Goal: Task Accomplishment & Management: Use online tool/utility

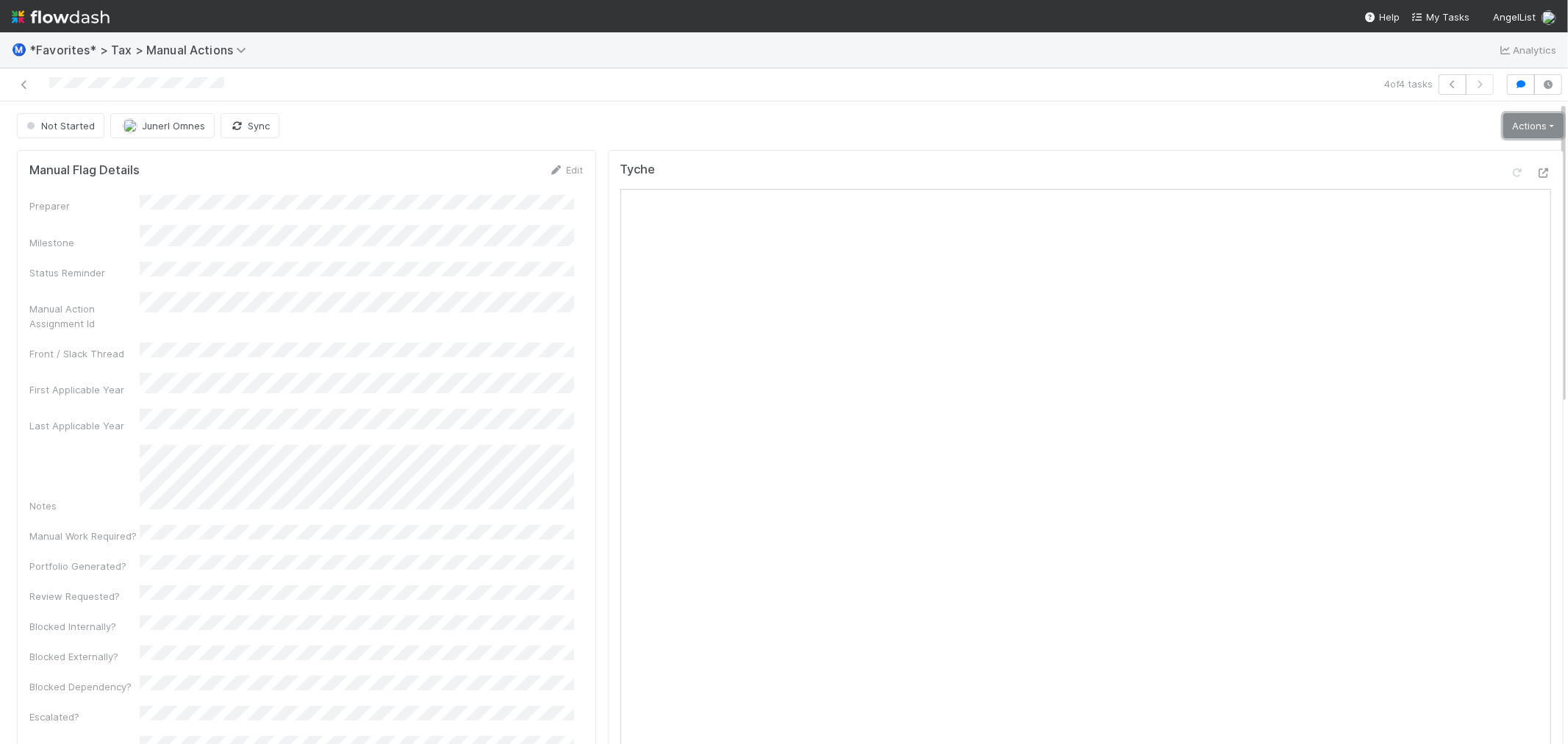
click at [1505, 128] on link "Actions" at bounding box center [1533, 125] width 60 height 25
click at [1466, 148] on button "Start" at bounding box center [1498, 156] width 136 height 21
click at [1342, 122] on div "Not Started Junerl Omnes Sync Loading..." at bounding box center [790, 125] width 1547 height 25
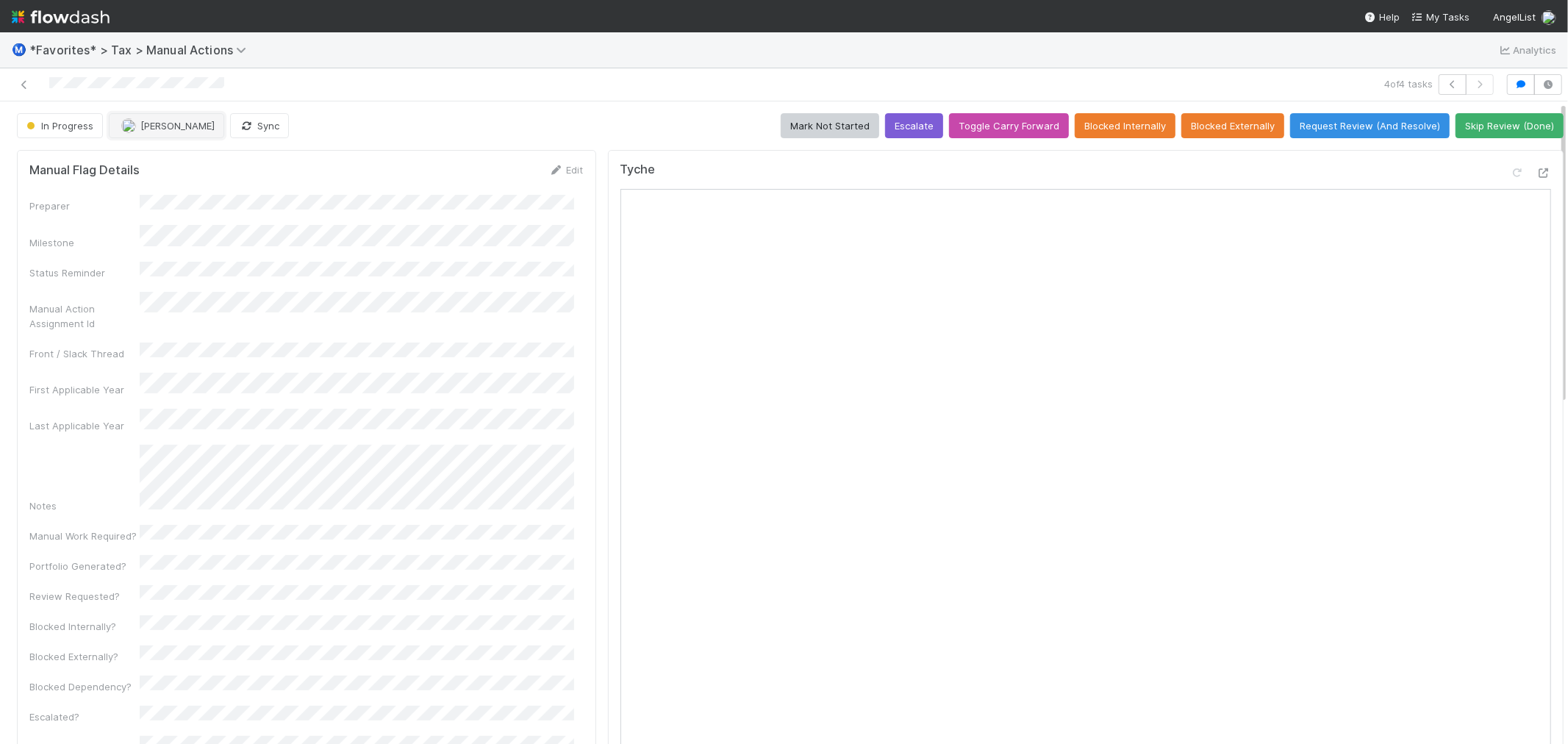
click at [141, 125] on span "[PERSON_NAME]" at bounding box center [177, 125] width 74 height 11
click at [534, 116] on div "In Progress Junerl Omnes Sync Mark Not Started Escalate Toggle Carry Forward Bl…" at bounding box center [790, 125] width 1547 height 25
click at [1537, 173] on icon at bounding box center [1544, 173] width 15 height 10
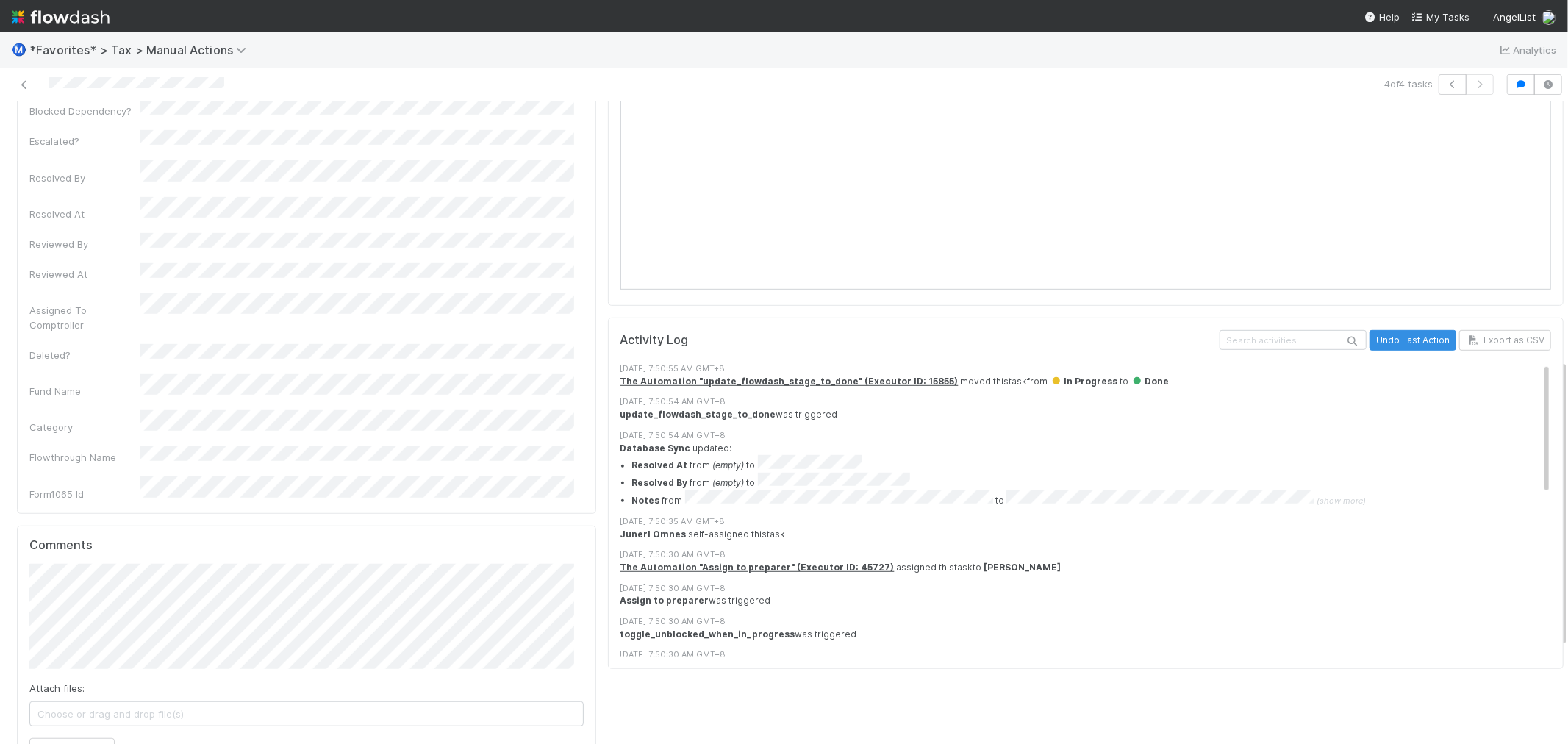
scroll to position [791, 0]
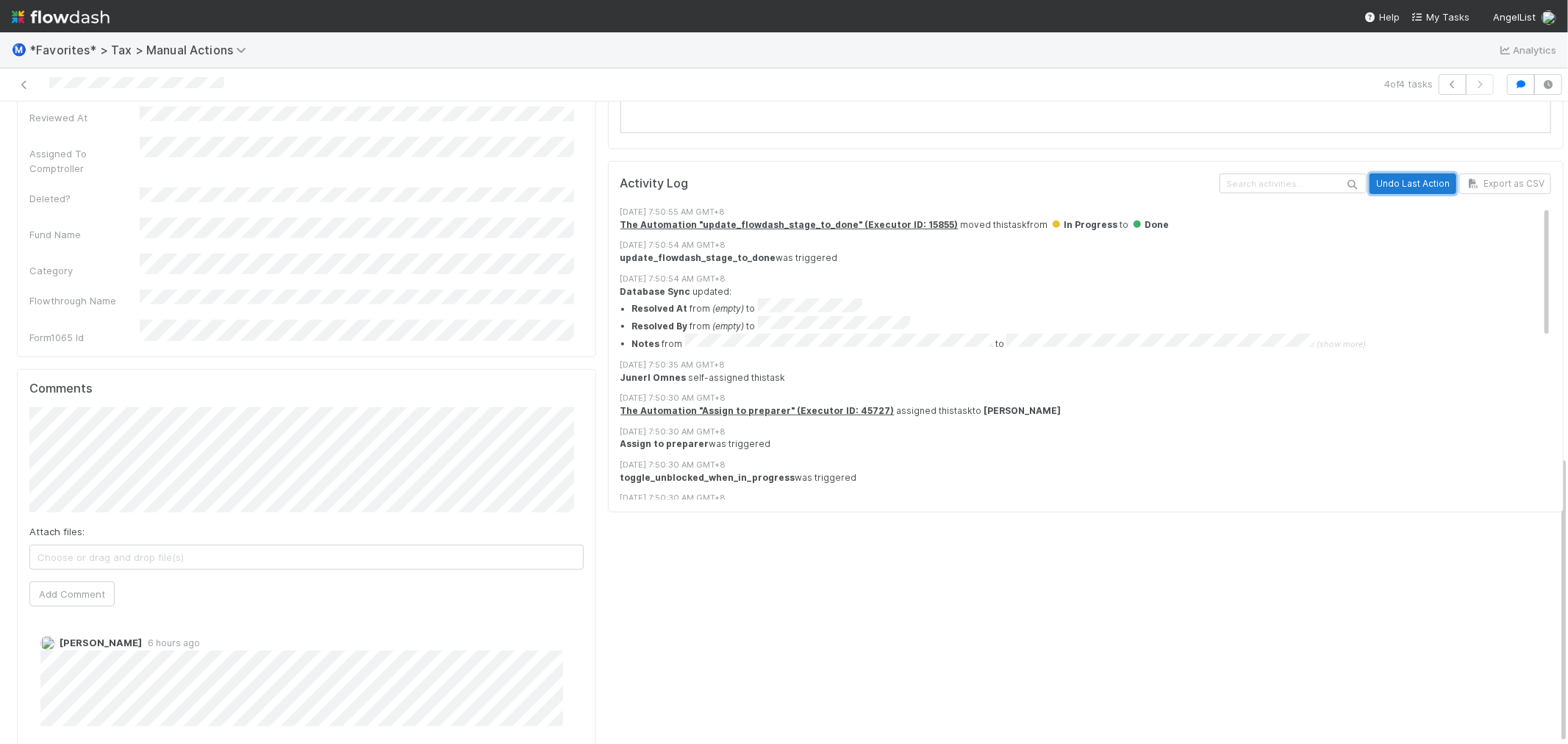
click at [1369, 190] on button "Undo Last Action" at bounding box center [1412, 184] width 86 height 21
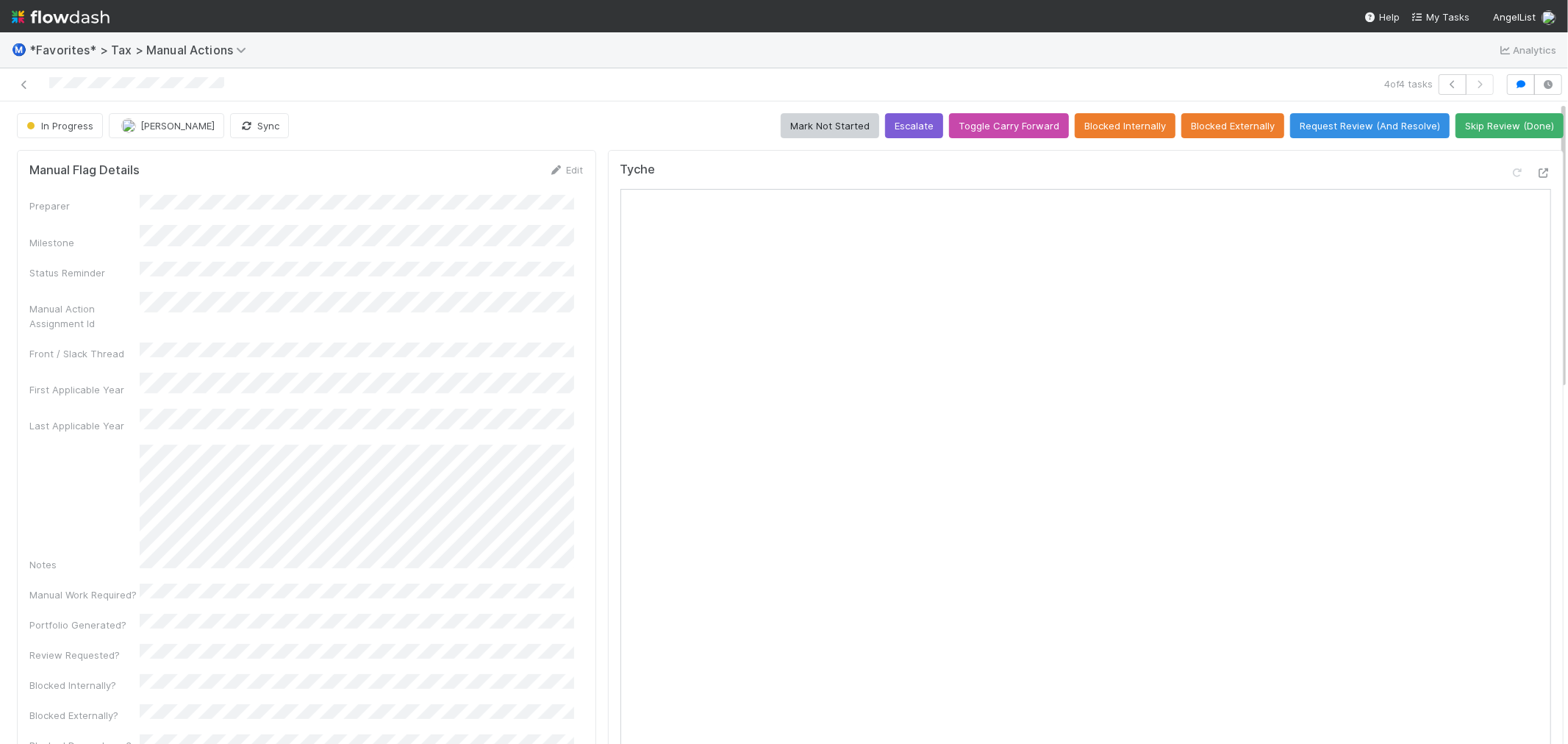
scroll to position [0, 0]
click at [1326, 125] on button "Request Review (And Resolve)" at bounding box center [1370, 125] width 160 height 25
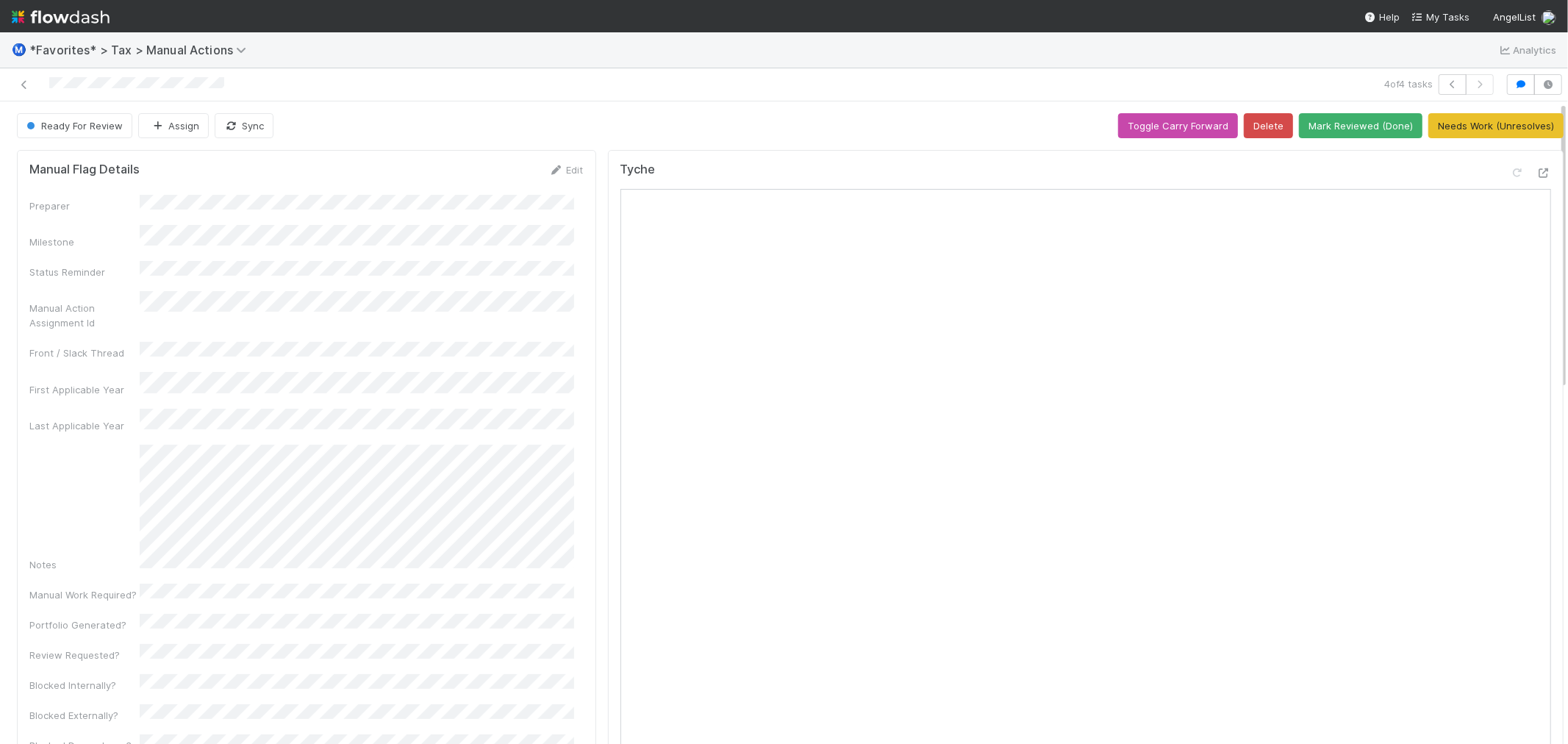
click at [566, 121] on div "Ready For Review Assign Sync Toggle Carry Forward Delete Mark Reviewed (Done) N…" at bounding box center [790, 125] width 1547 height 25
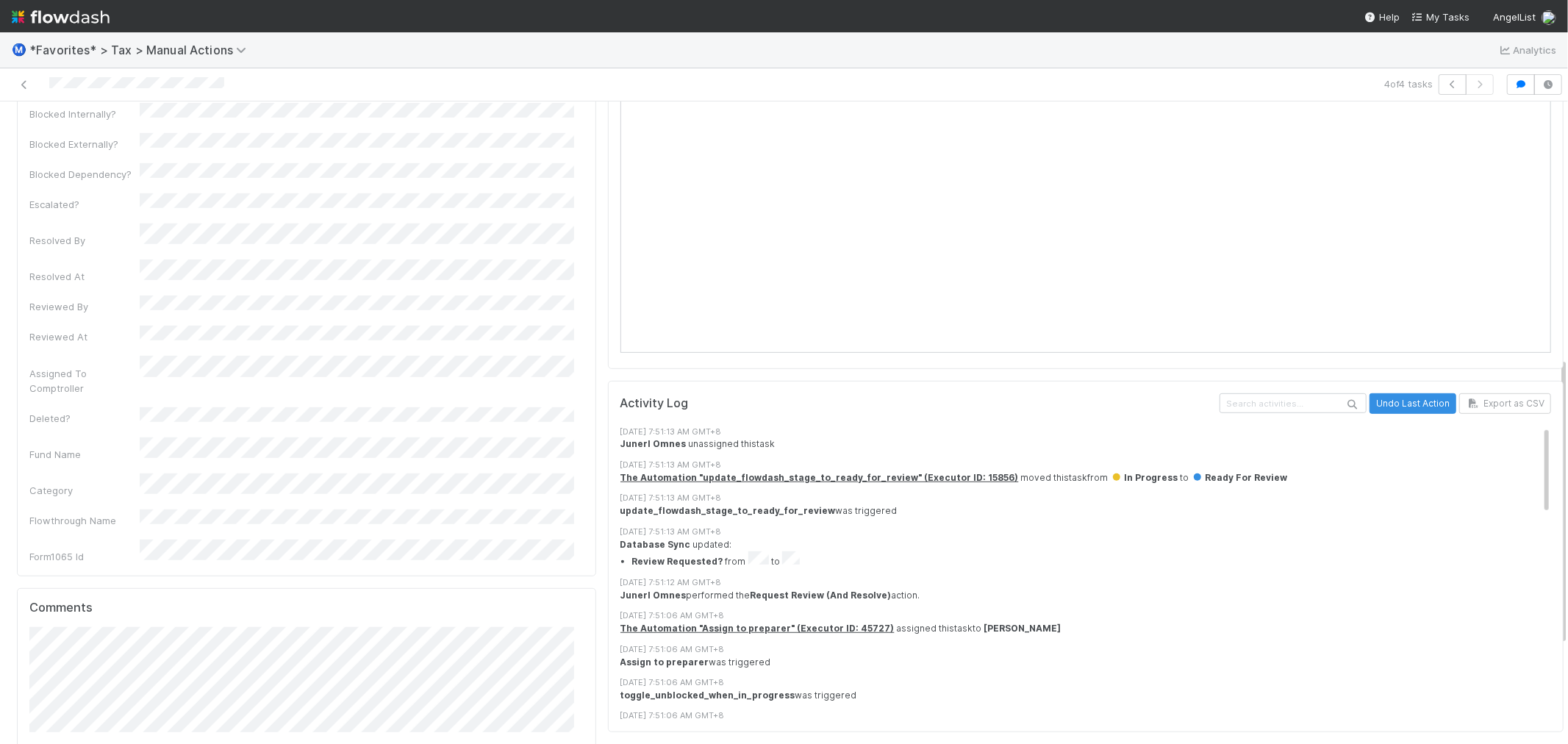
scroll to position [791, 0]
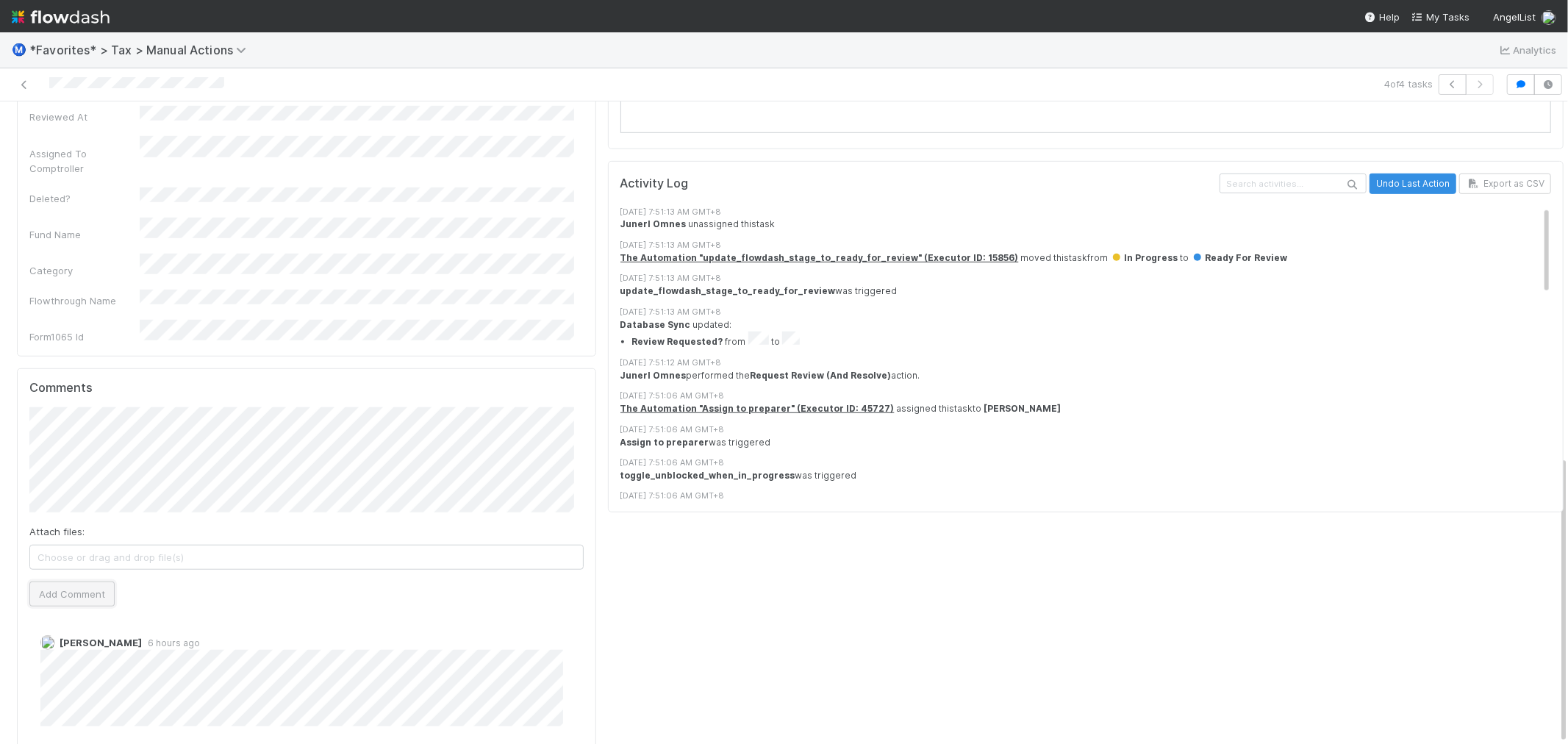
click at [83, 582] on button "Add Comment" at bounding box center [72, 594] width 86 height 25
click at [690, 591] on div "Tyche Activity Log Undo Last Action Export as CSV [DATE] 7:51:13 AM GMT+8 Juner…" at bounding box center [1086, 165] width 967 height 1625
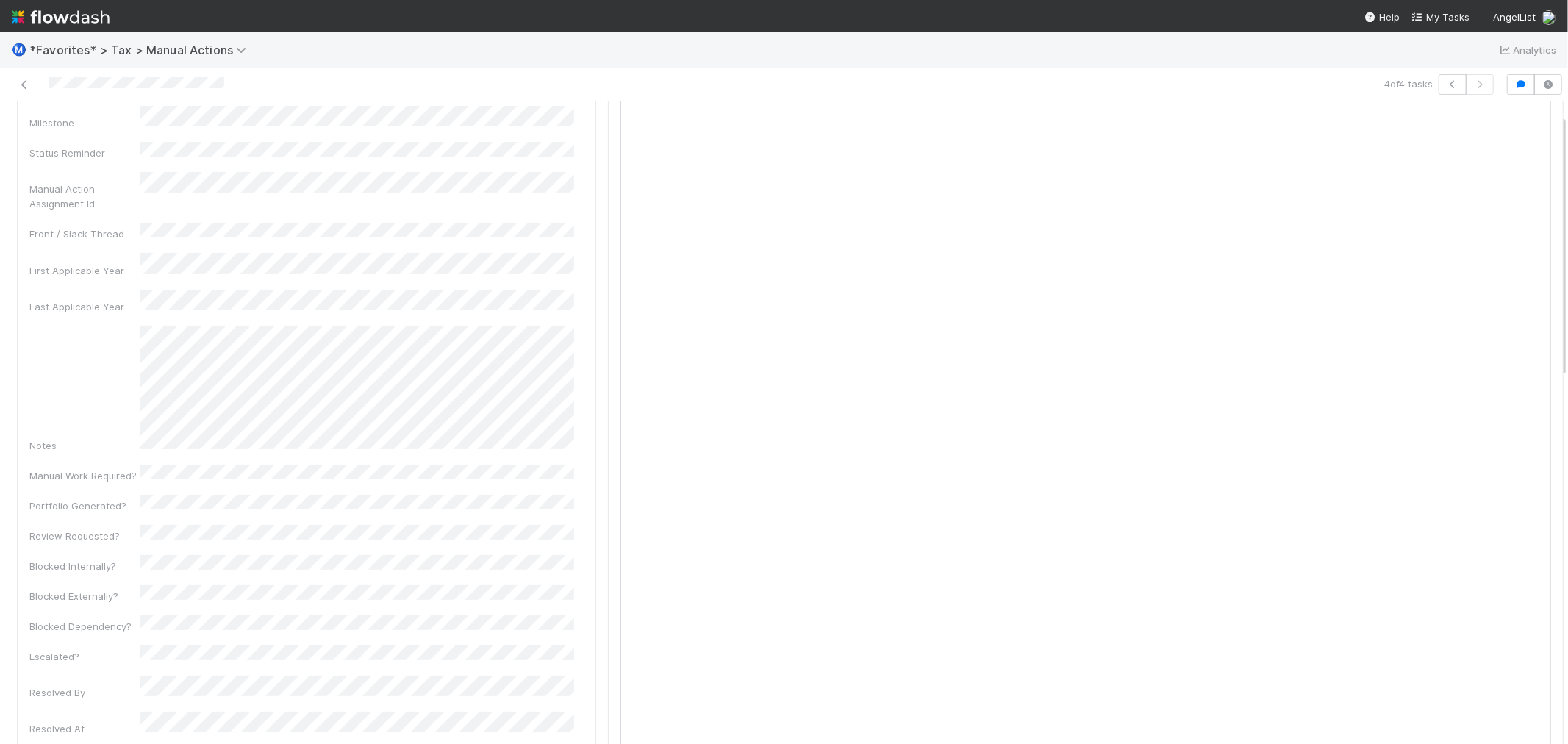
scroll to position [0, 0]
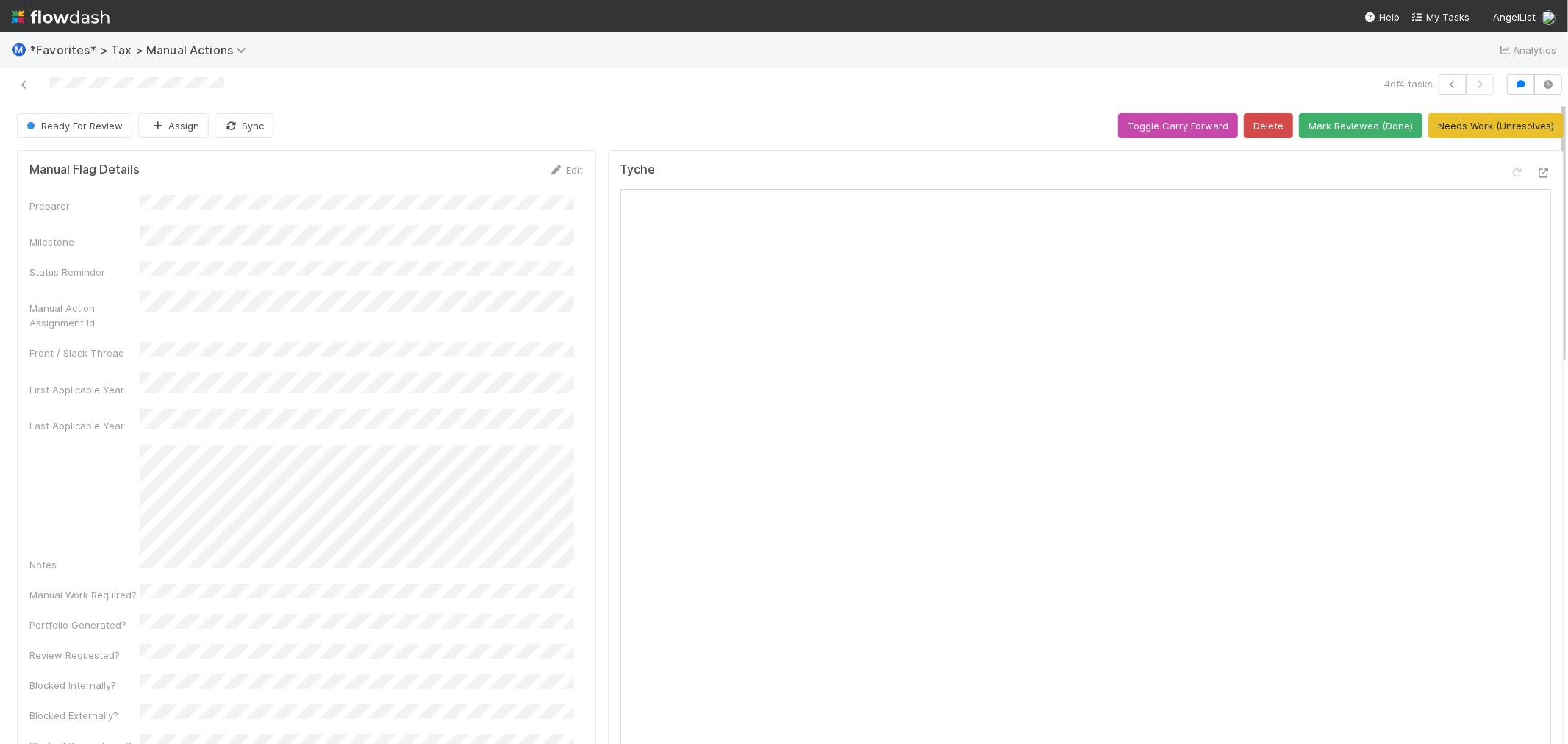
click at [897, 118] on div "Ready For Review Assign Sync Toggle Carry Forward Delete Mark Reviewed (Done) N…" at bounding box center [790, 125] width 1547 height 25
click at [23, 86] on icon at bounding box center [24, 85] width 15 height 10
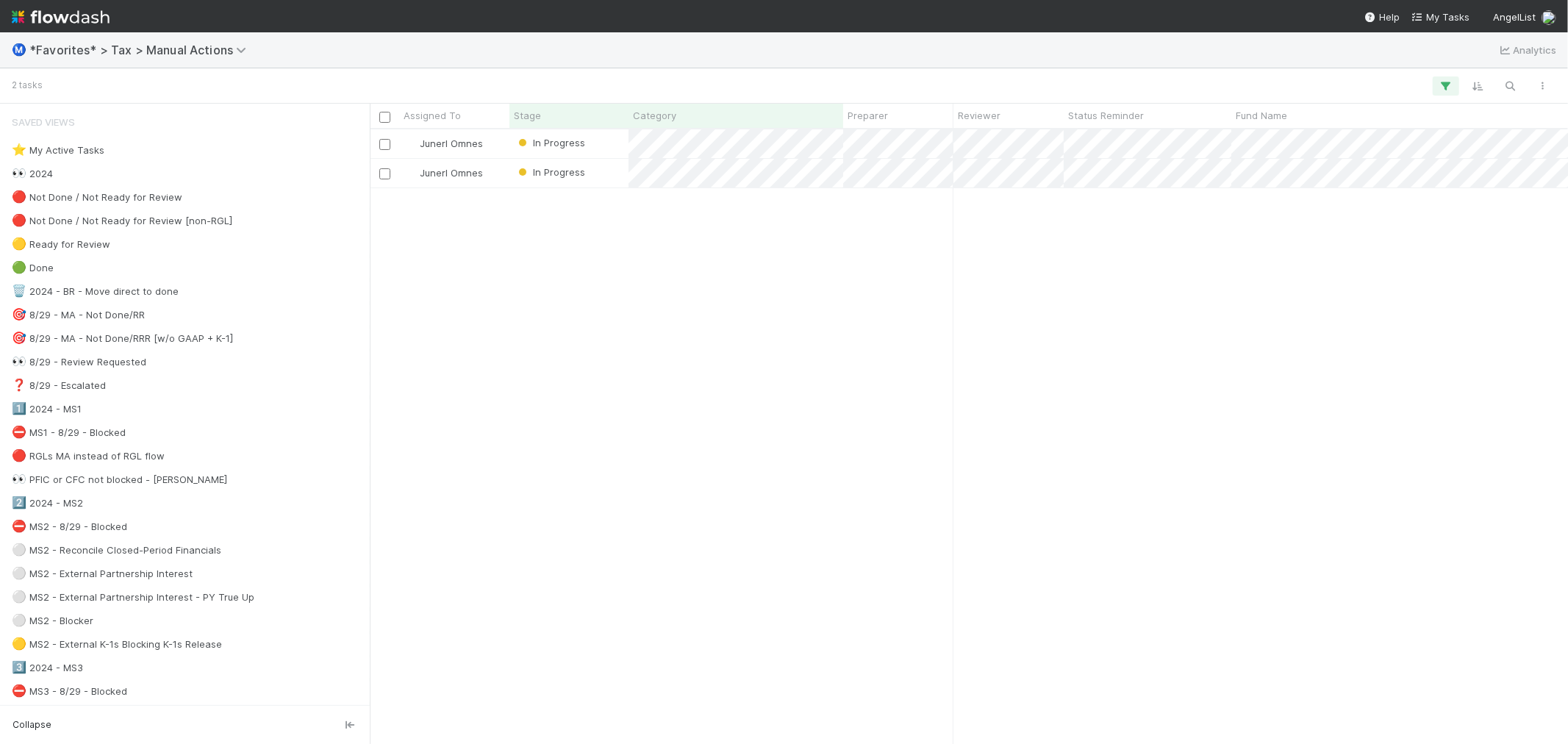
scroll to position [602, 1187]
click at [583, 305] on div "Junerl Omnes In Progress [DATE] 3:44:44 AM [DATE] 10:35:09 PM 0 Junerl Omnes In…" at bounding box center [969, 436] width 1198 height 614
click at [583, 307] on div "Junerl Omnes In Progress [DATE] 3:44:44 AM [DATE] 10:35:09 PM 0 Junerl Omnes In…" at bounding box center [969, 436] width 1198 height 614
click at [916, 310] on div "Junerl Omnes In Progress [DATE] 3:44:44 AM [DATE] 10:35:09 PM 0 Junerl Omnes In…" at bounding box center [969, 436] width 1198 height 614
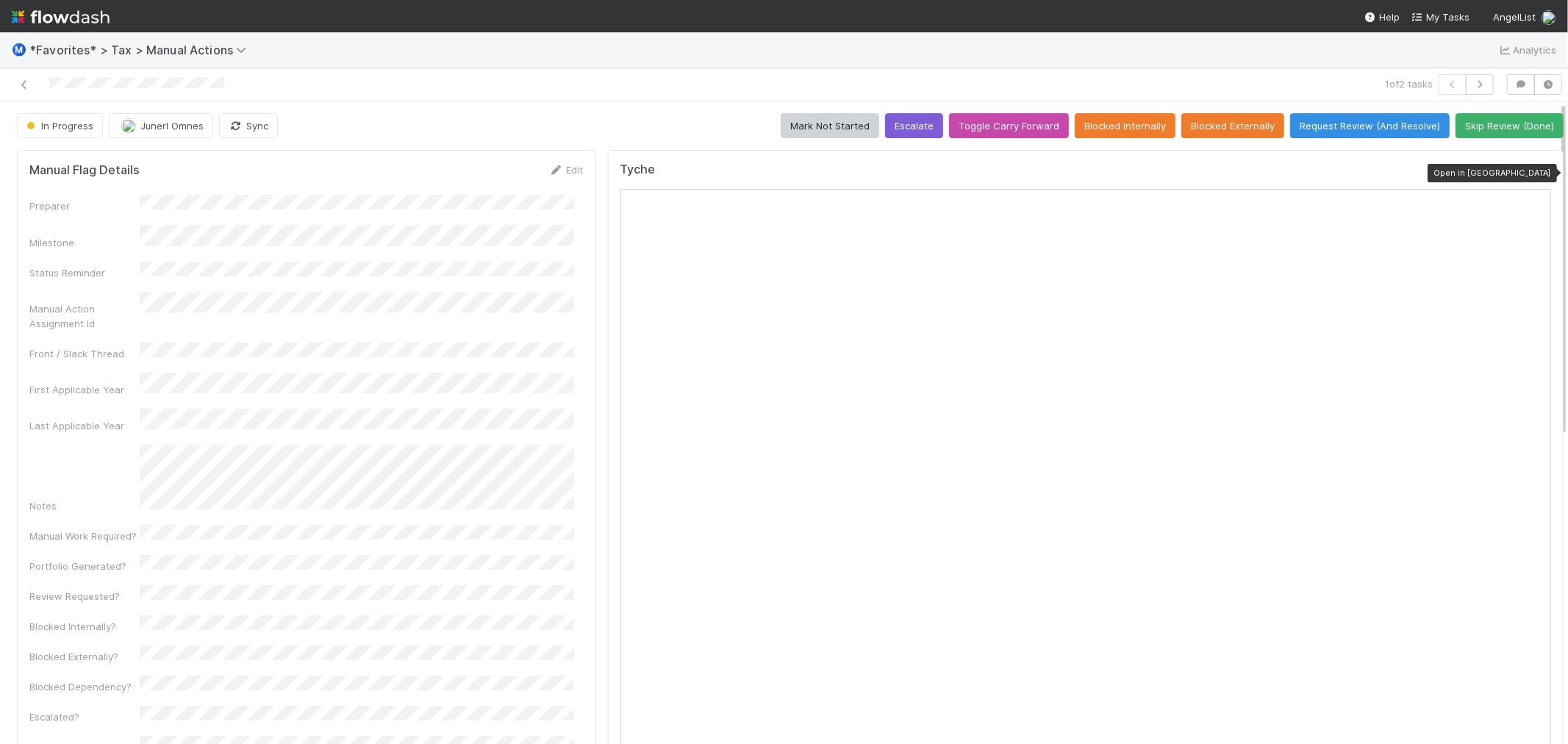
click at [1537, 178] on icon at bounding box center [1544, 173] width 15 height 10
click at [468, 116] on div "In Progress Junerl Omnes Sync Mark Not Started Escalate Toggle Carry Forward Bl…" at bounding box center [790, 125] width 1547 height 25
click at [589, 119] on div "In Progress Junerl Omnes Sync Mark Not Started Escalate Toggle Carry Forward Bl…" at bounding box center [790, 125] width 1547 height 25
